Goal: Task Accomplishment & Management: Use online tool/utility

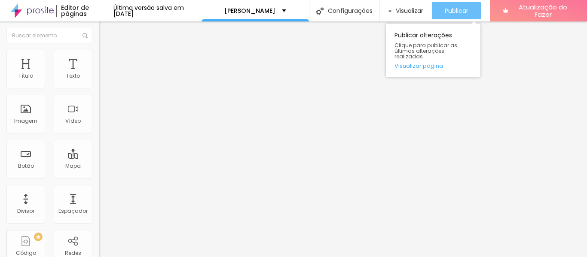
click at [447, 12] on button "Publicar" at bounding box center [456, 10] width 49 height 17
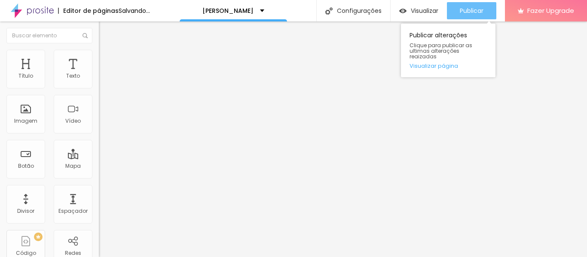
click at [459, 10] on button "Publicar" at bounding box center [471, 10] width 49 height 17
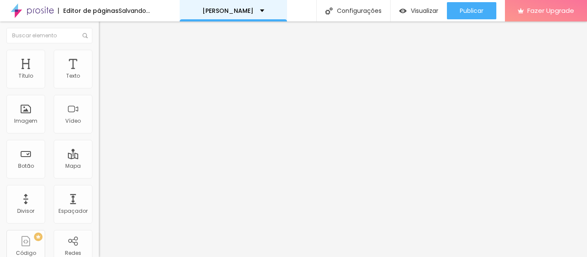
click at [253, 9] on p "[PERSON_NAME]" at bounding box center [227, 11] width 51 height 6
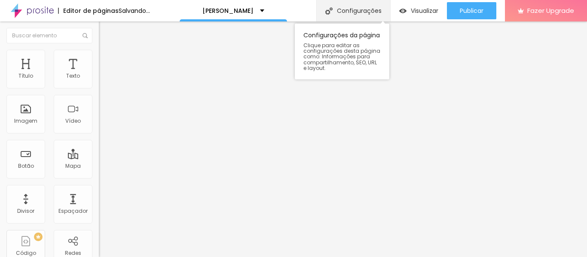
click at [341, 6] on div "Configurações" at bounding box center [353, 10] width 74 height 21
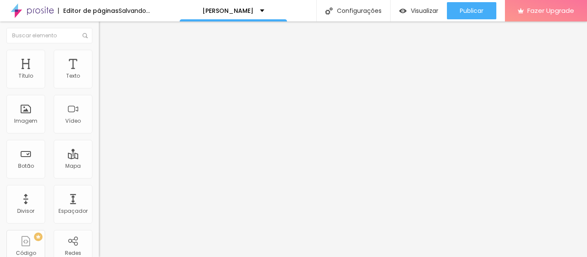
drag, startPoint x: 295, startPoint y: 119, endPoint x: 259, endPoint y: 130, distance: 37.8
drag, startPoint x: 364, startPoint y: 234, endPoint x: 230, endPoint y: 133, distance: 167.6
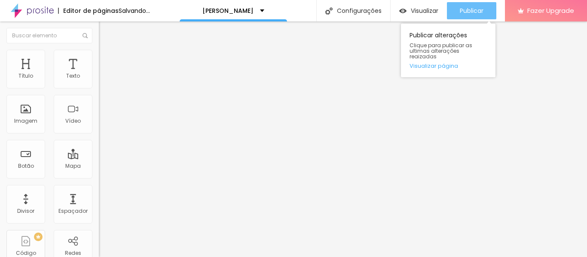
click at [467, 7] on span "Publicar" at bounding box center [472, 10] width 24 height 7
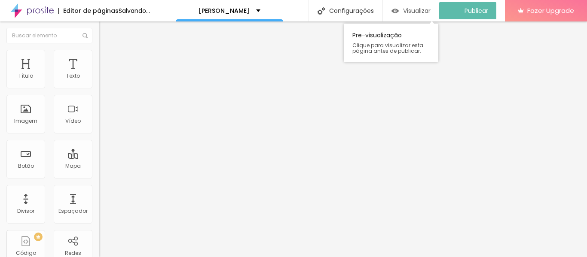
click at [418, 11] on span "Visualizar" at bounding box center [416, 10] width 27 height 7
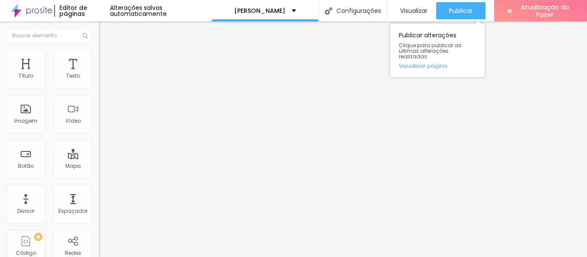
click at [460, 20] on div "Publicar alterações Clique para publicar as últimas alterações realizadas Visua…" at bounding box center [437, 48] width 95 height 58
click at [461, 12] on font "Publicar" at bounding box center [461, 10] width 24 height 9
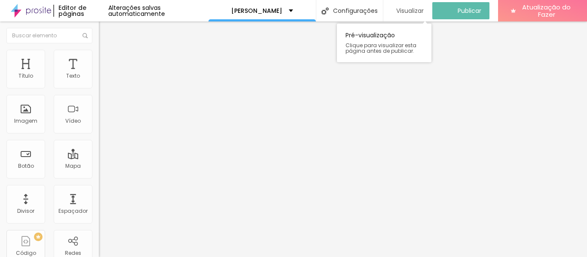
click at [409, 14] on font "Visualizar" at bounding box center [409, 10] width 27 height 9
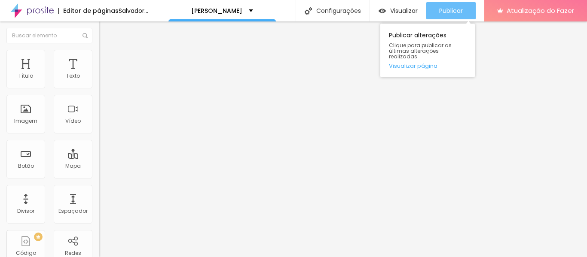
click at [456, 18] on div "Publicar" at bounding box center [451, 10] width 24 height 17
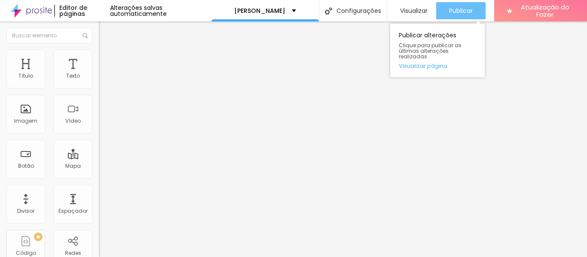
click at [459, 17] on div "Publicar" at bounding box center [461, 10] width 24 height 17
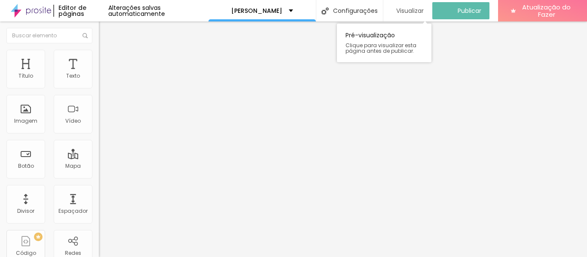
click at [424, 15] on font "Visualizar" at bounding box center [409, 10] width 27 height 9
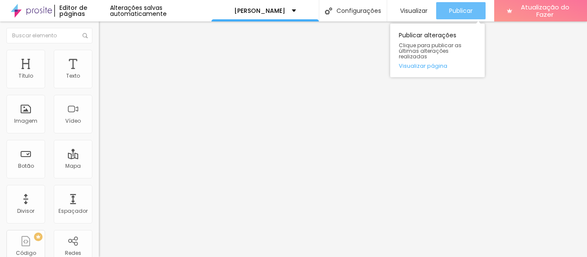
click at [450, 10] on font "Publicar" at bounding box center [461, 10] width 24 height 9
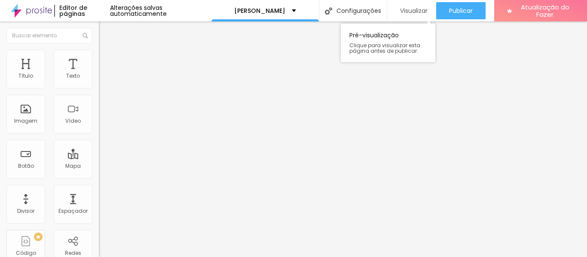
click at [418, 14] on font "Visualizar" at bounding box center [413, 10] width 27 height 9
